Goal: Navigation & Orientation: Find specific page/section

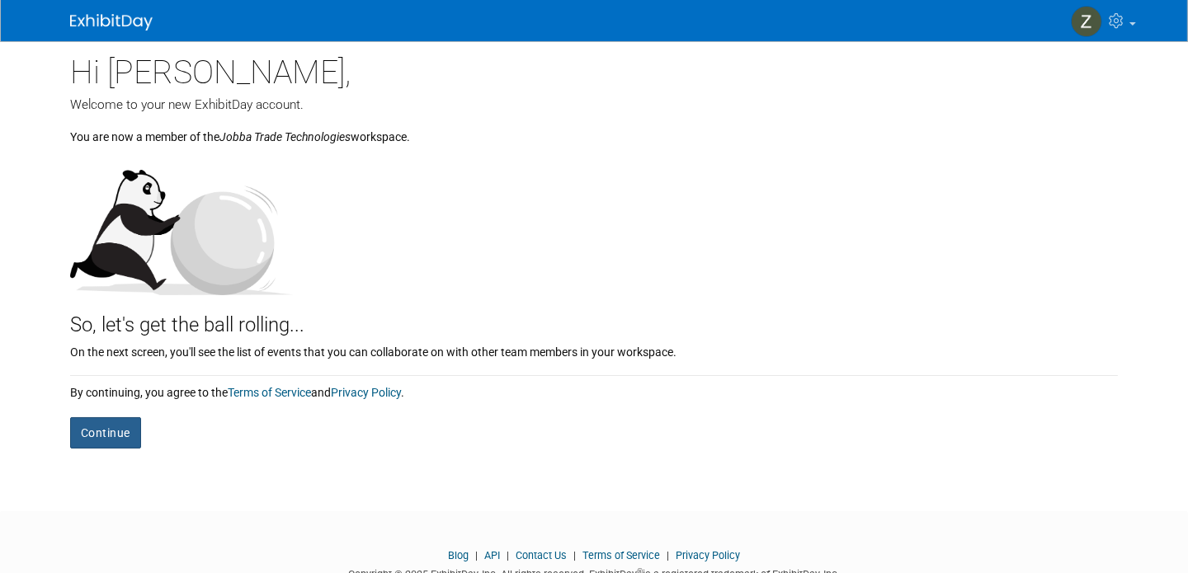
click at [87, 438] on button "Continue" at bounding box center [105, 433] width 71 height 31
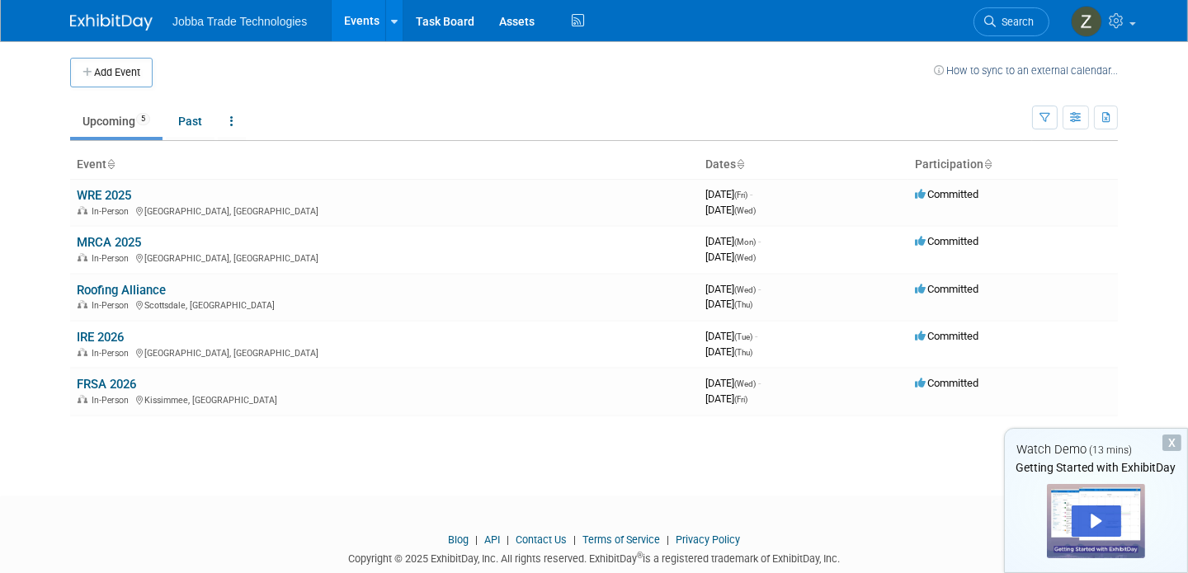
click at [1168, 440] on div "X" at bounding box center [1172, 443] width 19 height 17
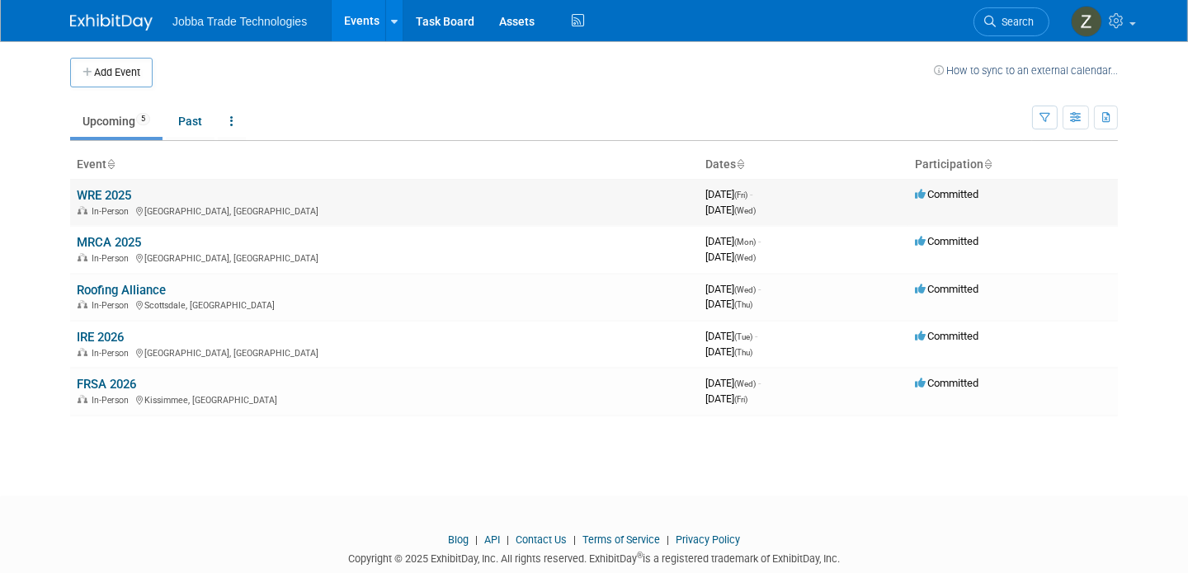
click at [97, 195] on link "WRE 2025" at bounding box center [104, 195] width 54 height 15
